Goal: Use online tool/utility: Utilize a website feature to perform a specific function

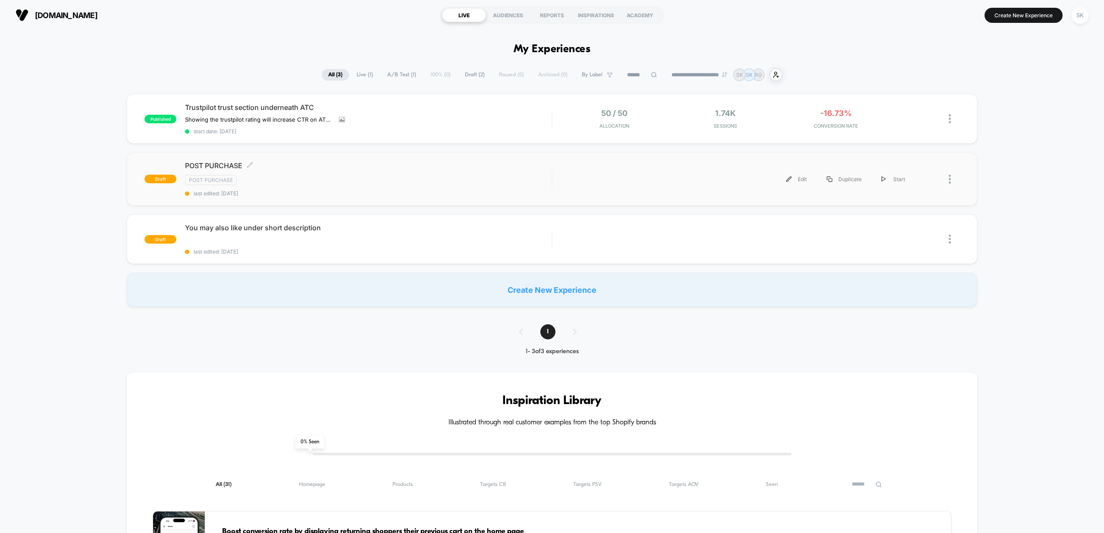
click at [345, 177] on div "Post Purchase" at bounding box center [368, 180] width 366 height 10
click at [1053, 17] on button "Create New Experience" at bounding box center [1023, 15] width 78 height 15
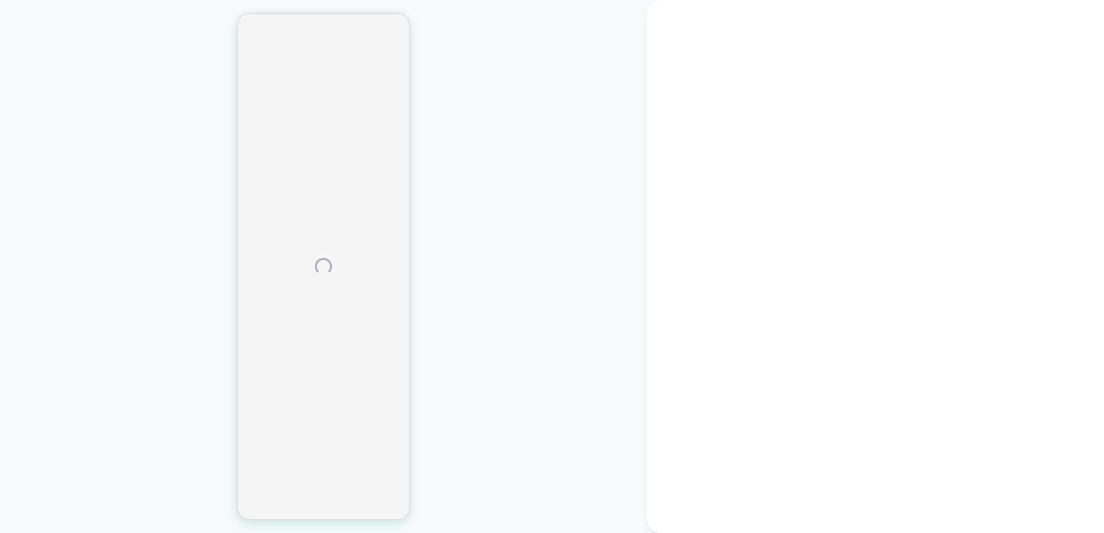
click at [201, 85] on div at bounding box center [323, 267] width 647 height 516
